Goal: Information Seeking & Learning: Understand process/instructions

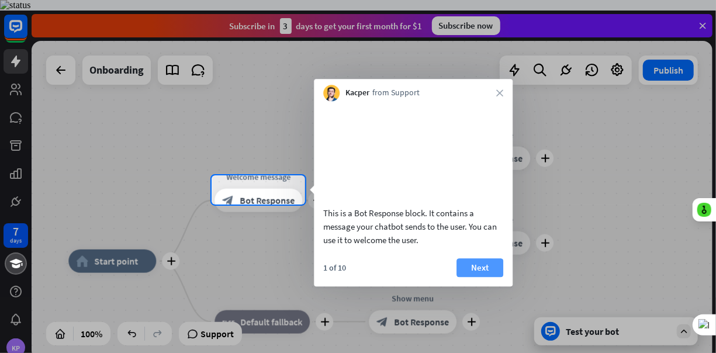
click at [477, 277] on button "Next" at bounding box center [479, 267] width 47 height 19
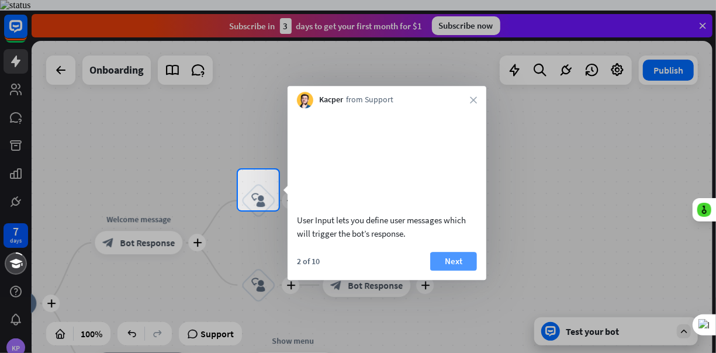
click at [462, 271] on button "Next" at bounding box center [453, 261] width 47 height 19
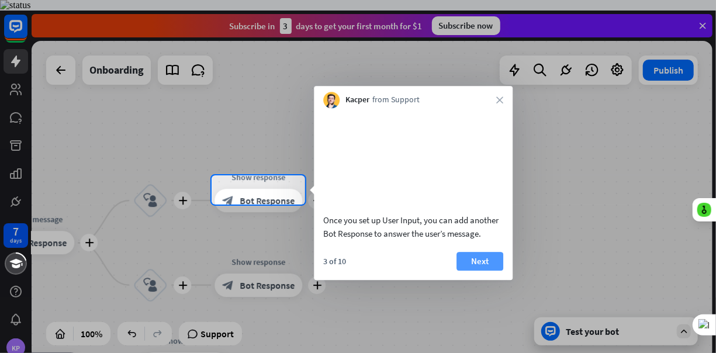
click at [478, 271] on button "Next" at bounding box center [479, 261] width 47 height 19
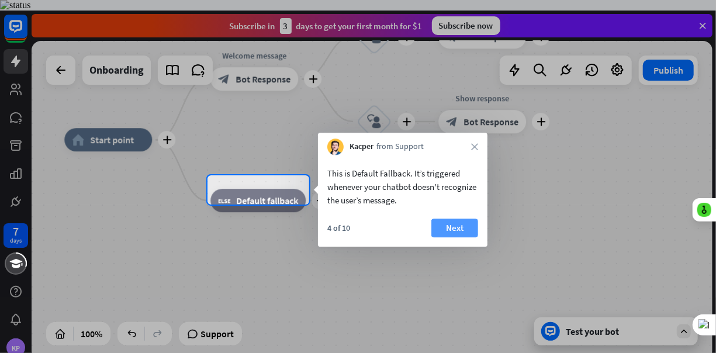
click at [464, 228] on button "Next" at bounding box center [454, 228] width 47 height 19
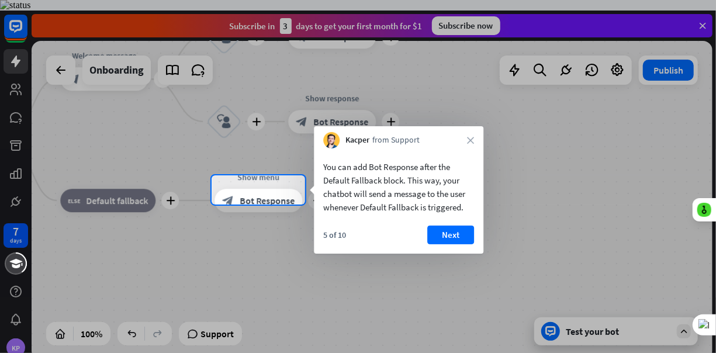
click at [464, 228] on button "Next" at bounding box center [450, 235] width 47 height 19
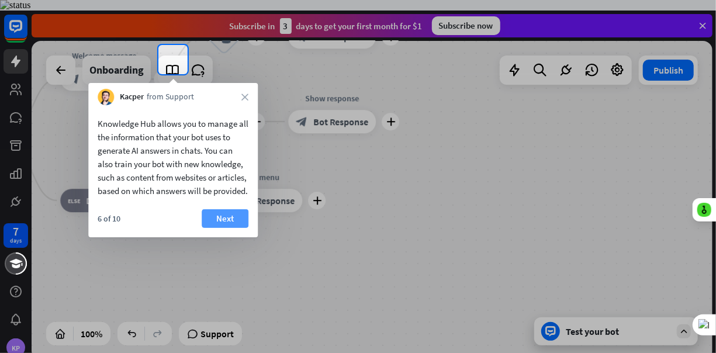
click at [237, 228] on button "Next" at bounding box center [225, 218] width 47 height 19
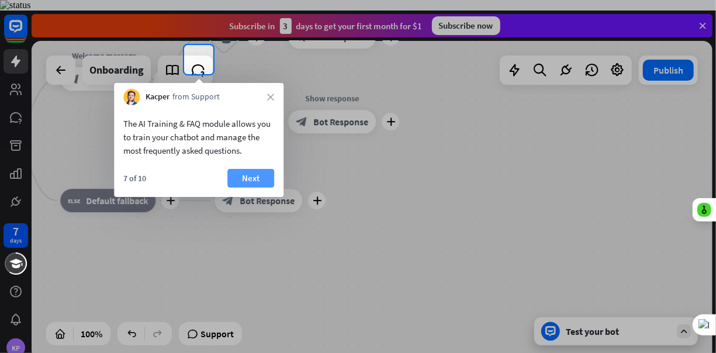
click at [247, 180] on button "Next" at bounding box center [250, 178] width 47 height 19
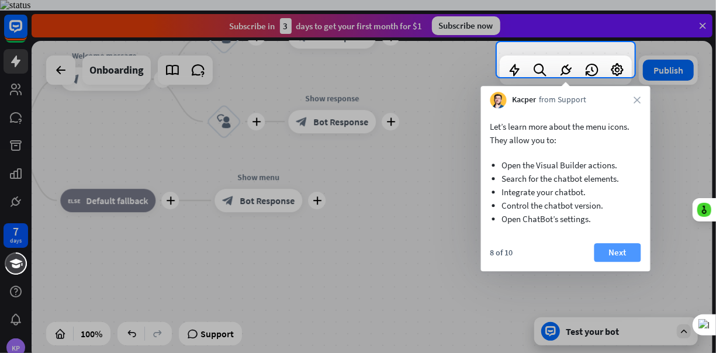
click at [612, 249] on button "Next" at bounding box center [617, 252] width 47 height 19
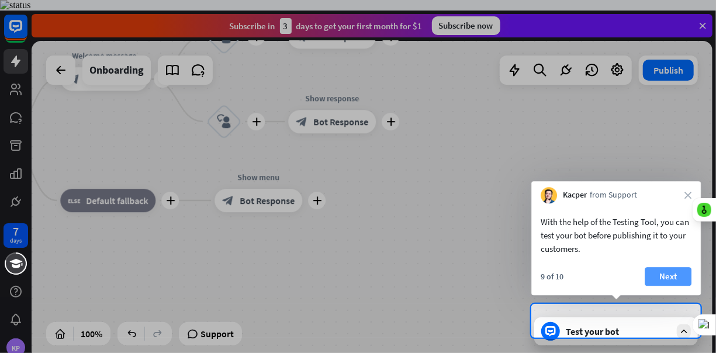
click at [662, 279] on button "Next" at bounding box center [668, 276] width 47 height 19
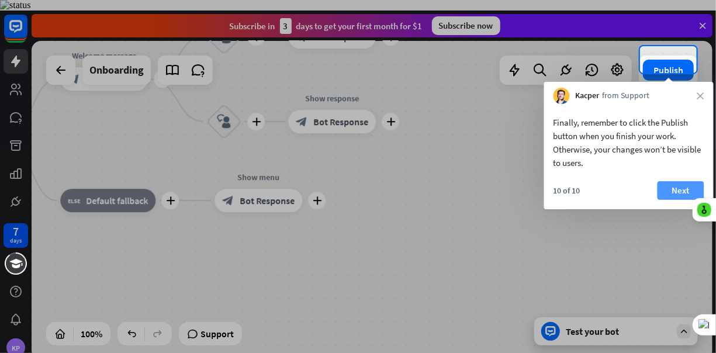
click at [672, 185] on button "Next" at bounding box center [680, 190] width 47 height 19
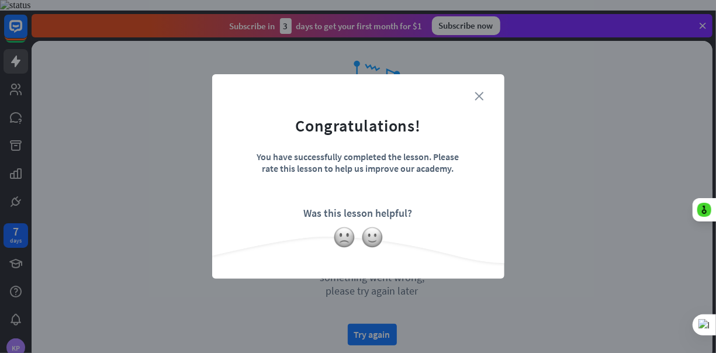
click at [480, 95] on icon "close" at bounding box center [479, 96] width 9 height 9
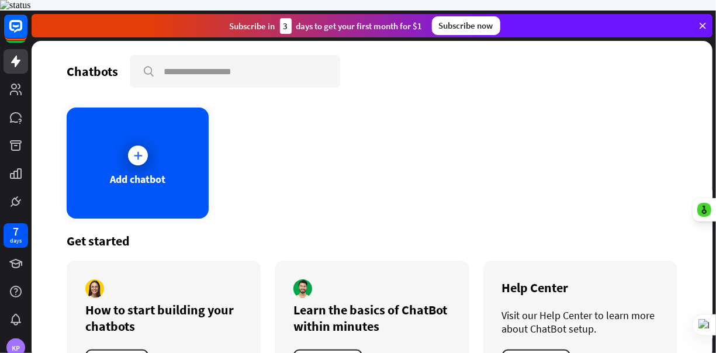
scroll to position [43, 0]
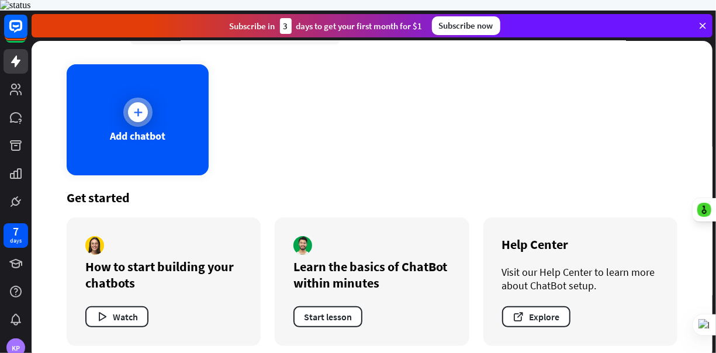
click at [138, 106] on icon at bounding box center [138, 112] width 12 height 12
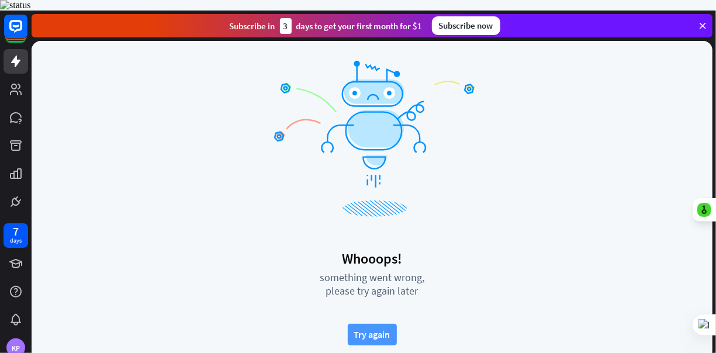
click at [379, 324] on button "Try again" at bounding box center [372, 335] width 49 height 22
